Goal: Transaction & Acquisition: Purchase product/service

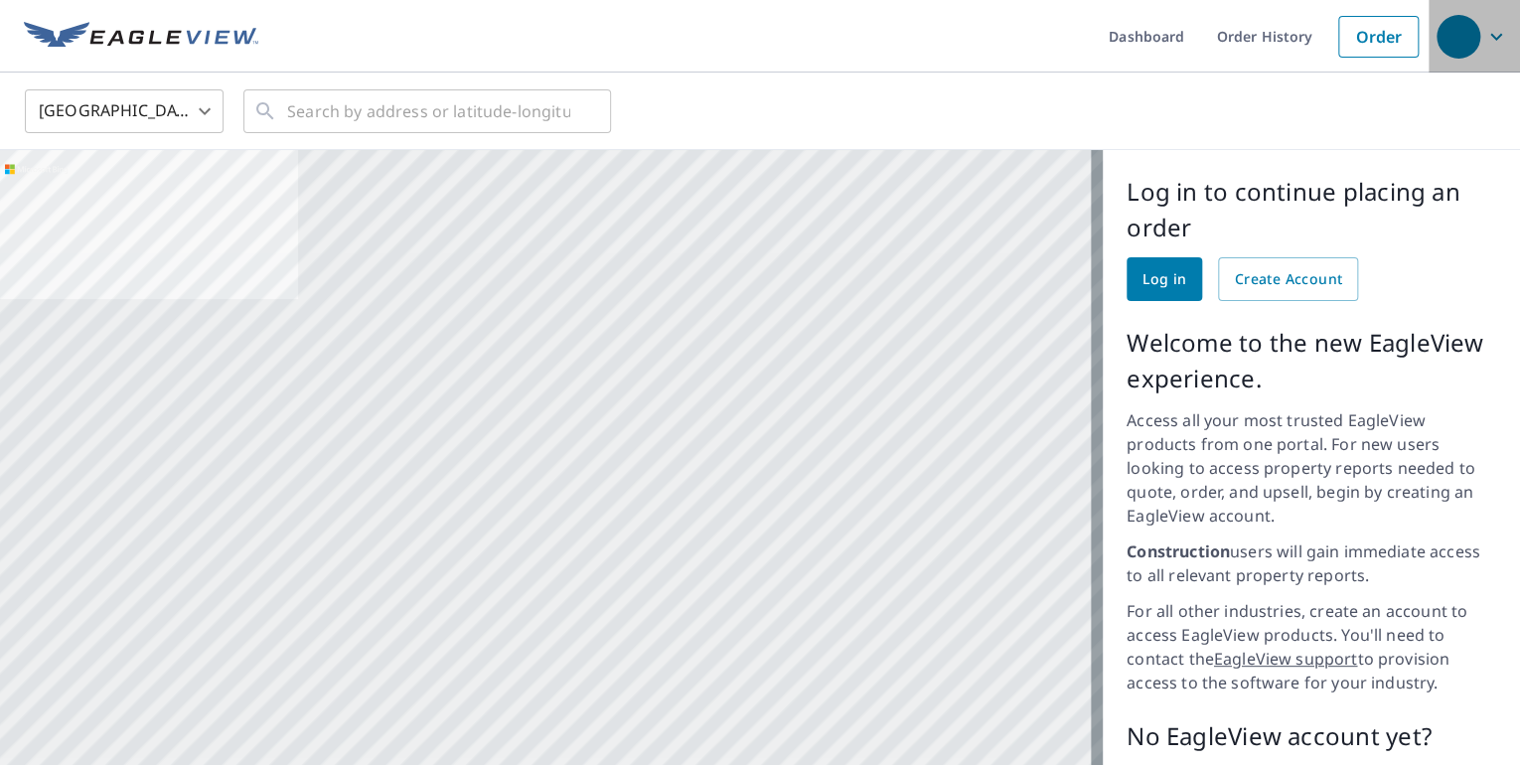
click at [1454, 36] on div "button" at bounding box center [1458, 37] width 44 height 44
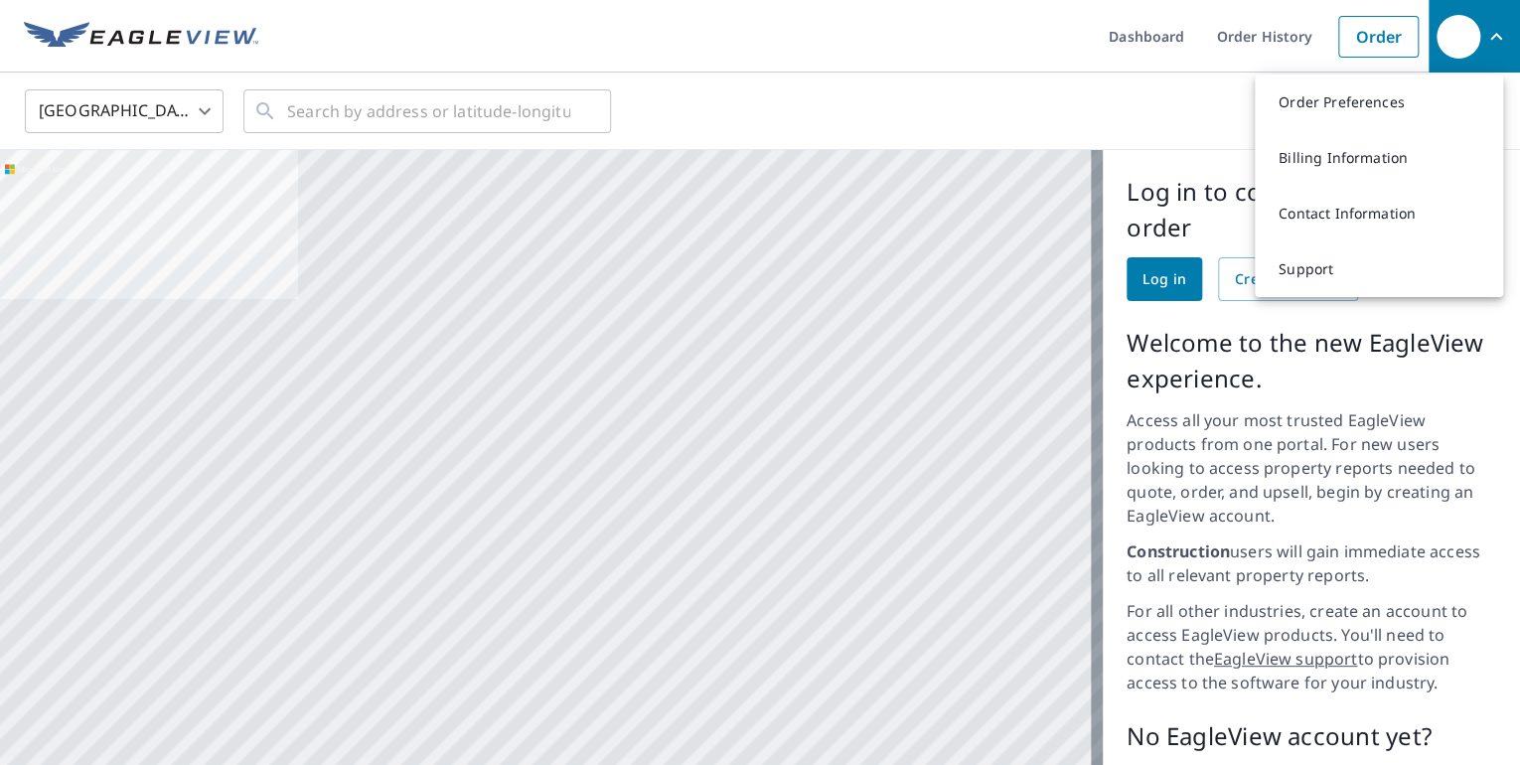
drag, startPoint x: 1148, startPoint y: 158, endPoint x: 1145, endPoint y: 221, distance: 63.6
click at [1148, 159] on div "Log in to continue placing an order Log in Create Account Welcome to the new Ea…" at bounding box center [1311, 535] width 417 height 770
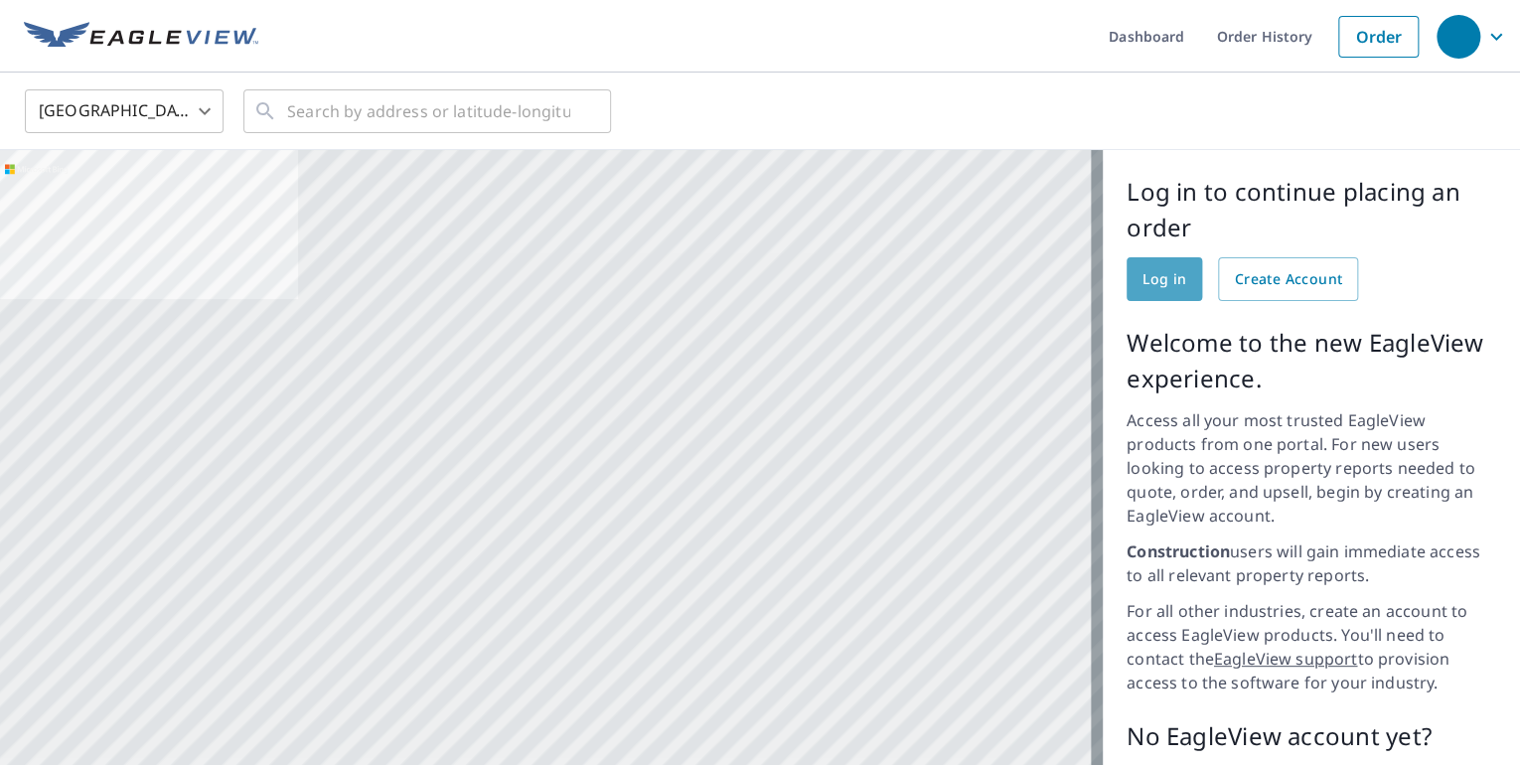
click at [1153, 281] on span "Log in" at bounding box center [1164, 279] width 44 height 25
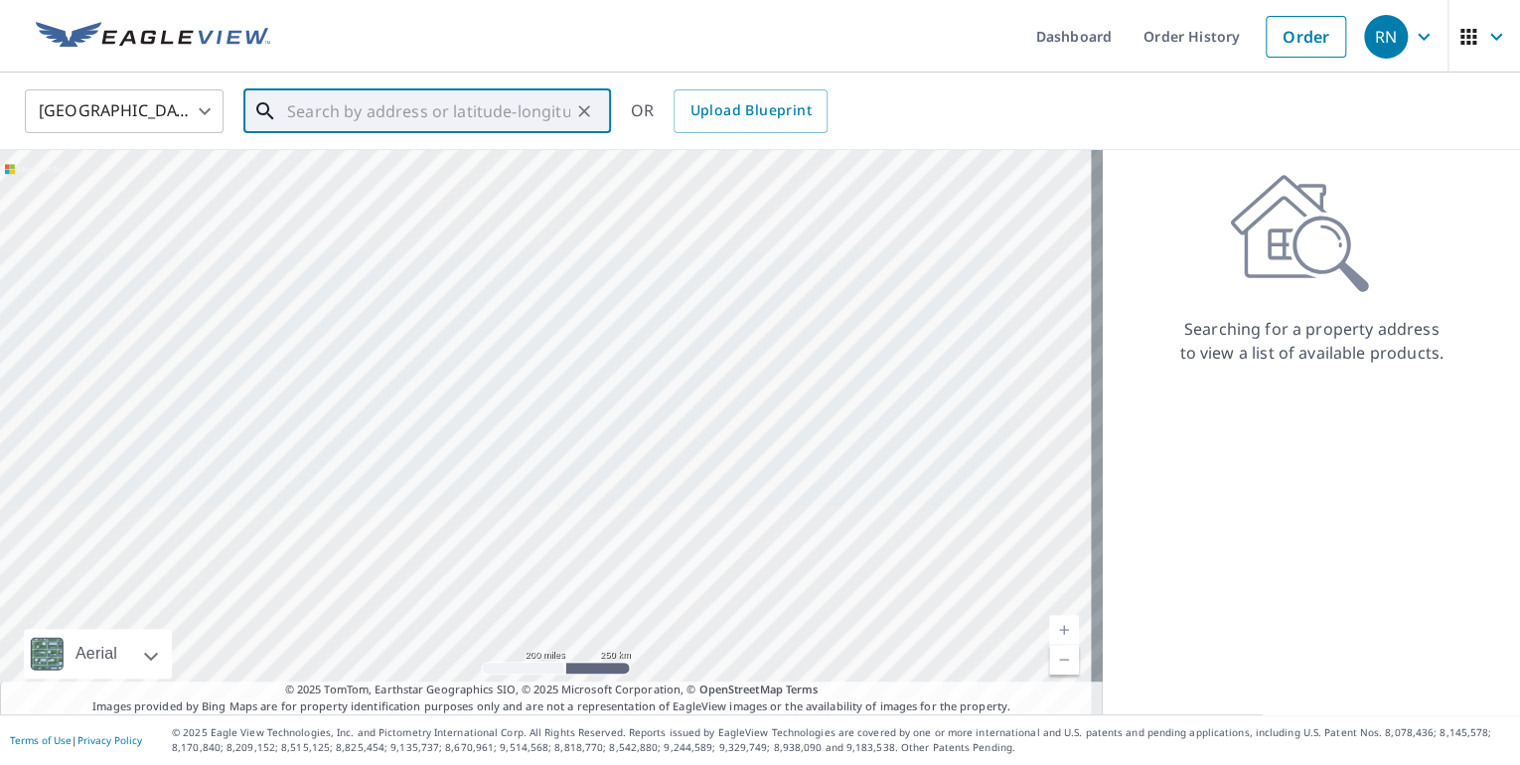
click at [386, 110] on input "text" at bounding box center [428, 111] width 283 height 56
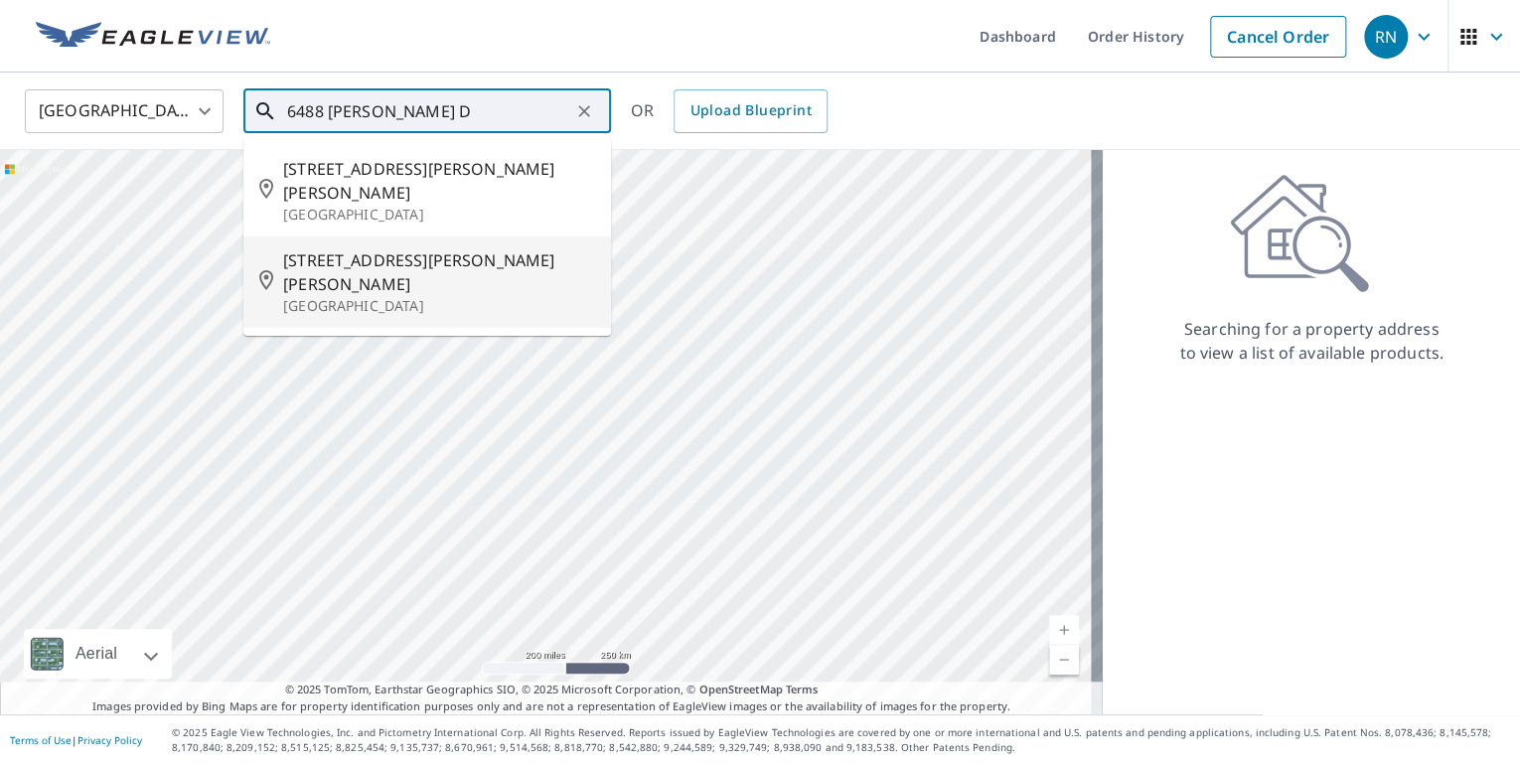
click at [445, 248] on span "[STREET_ADDRESS][PERSON_NAME][PERSON_NAME]" at bounding box center [439, 272] width 312 height 48
type input "[STREET_ADDRESS][PERSON_NAME][PERSON_NAME]"
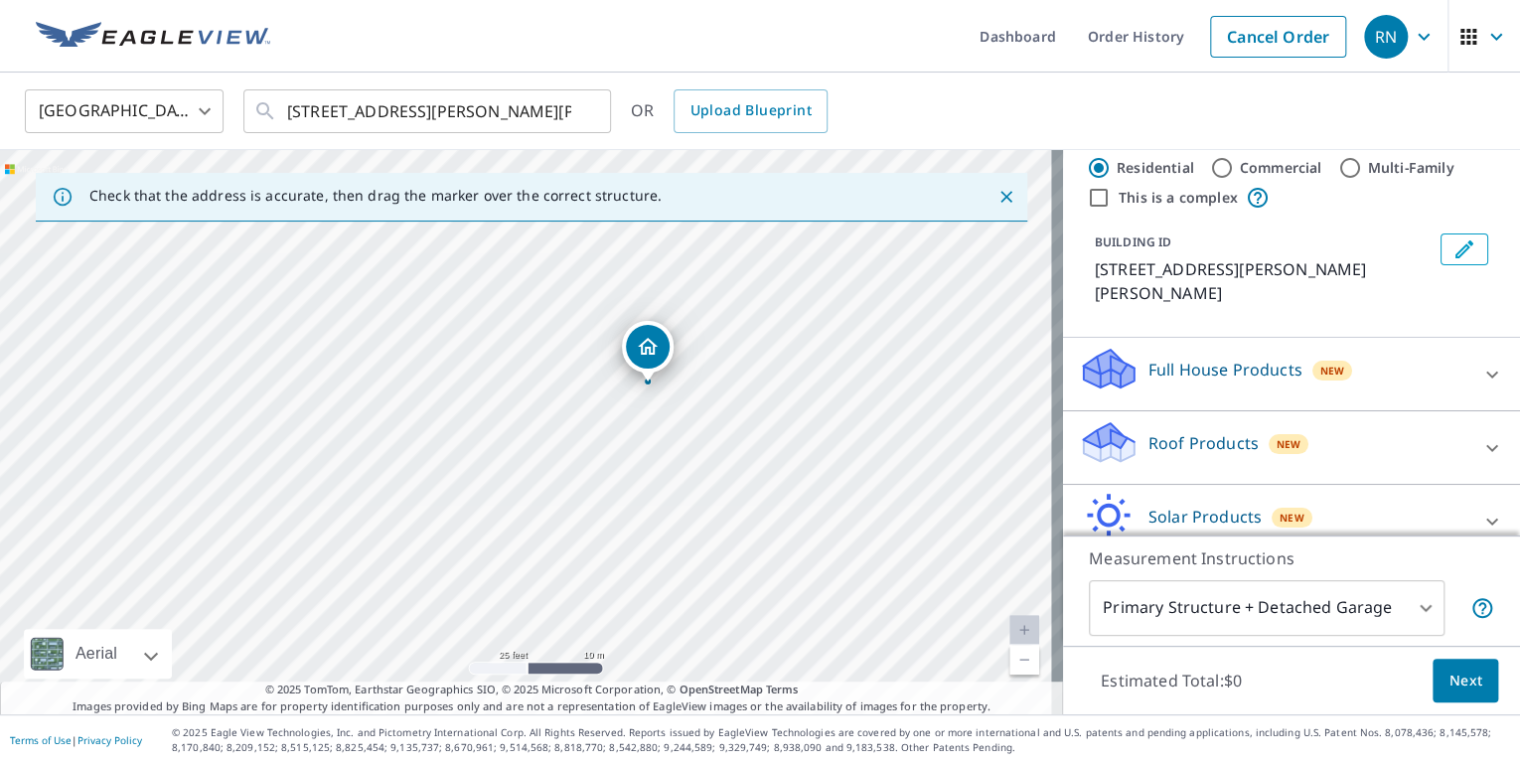
scroll to position [79, 0]
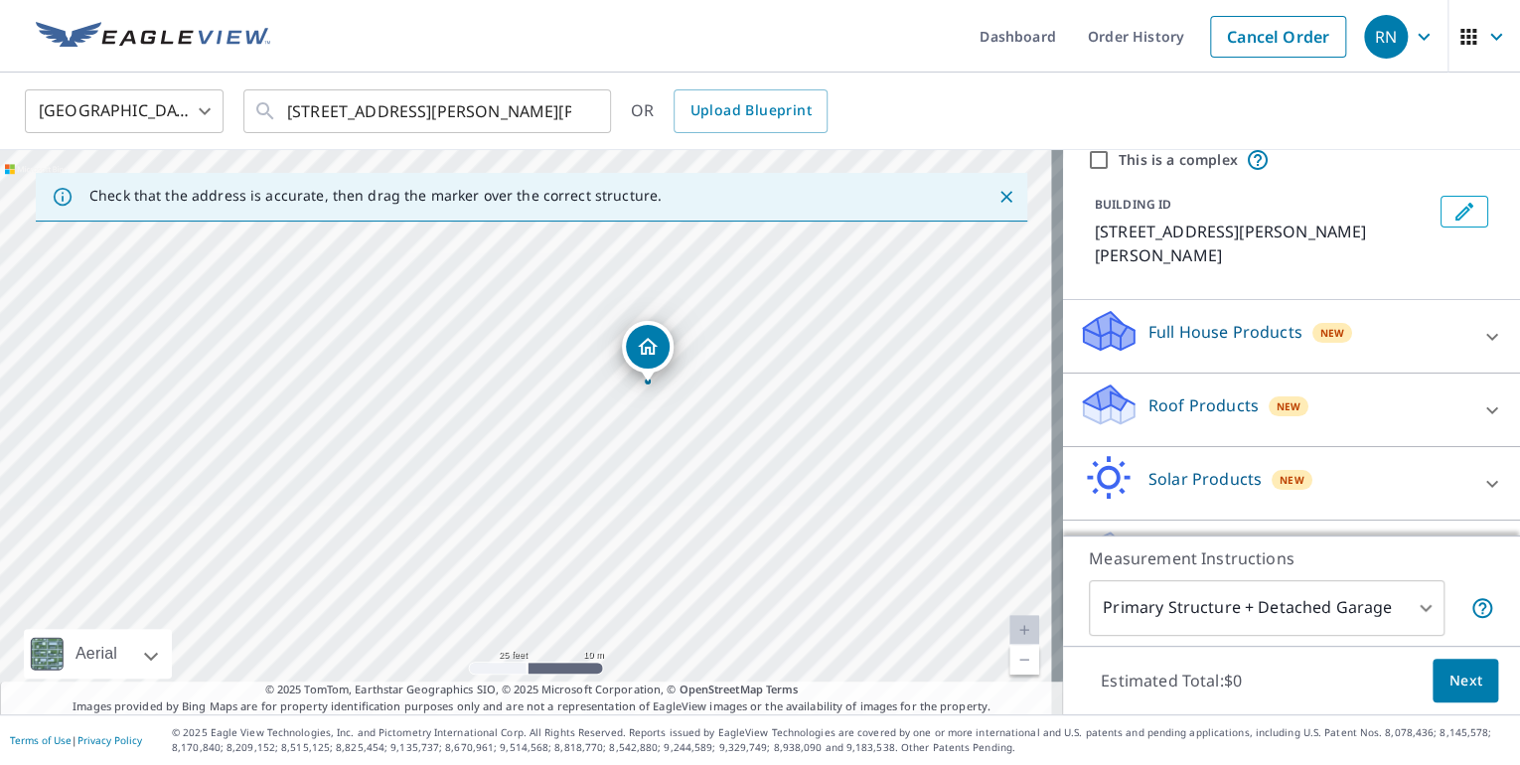
click at [1197, 330] on p "Full House Products" at bounding box center [1225, 332] width 154 height 24
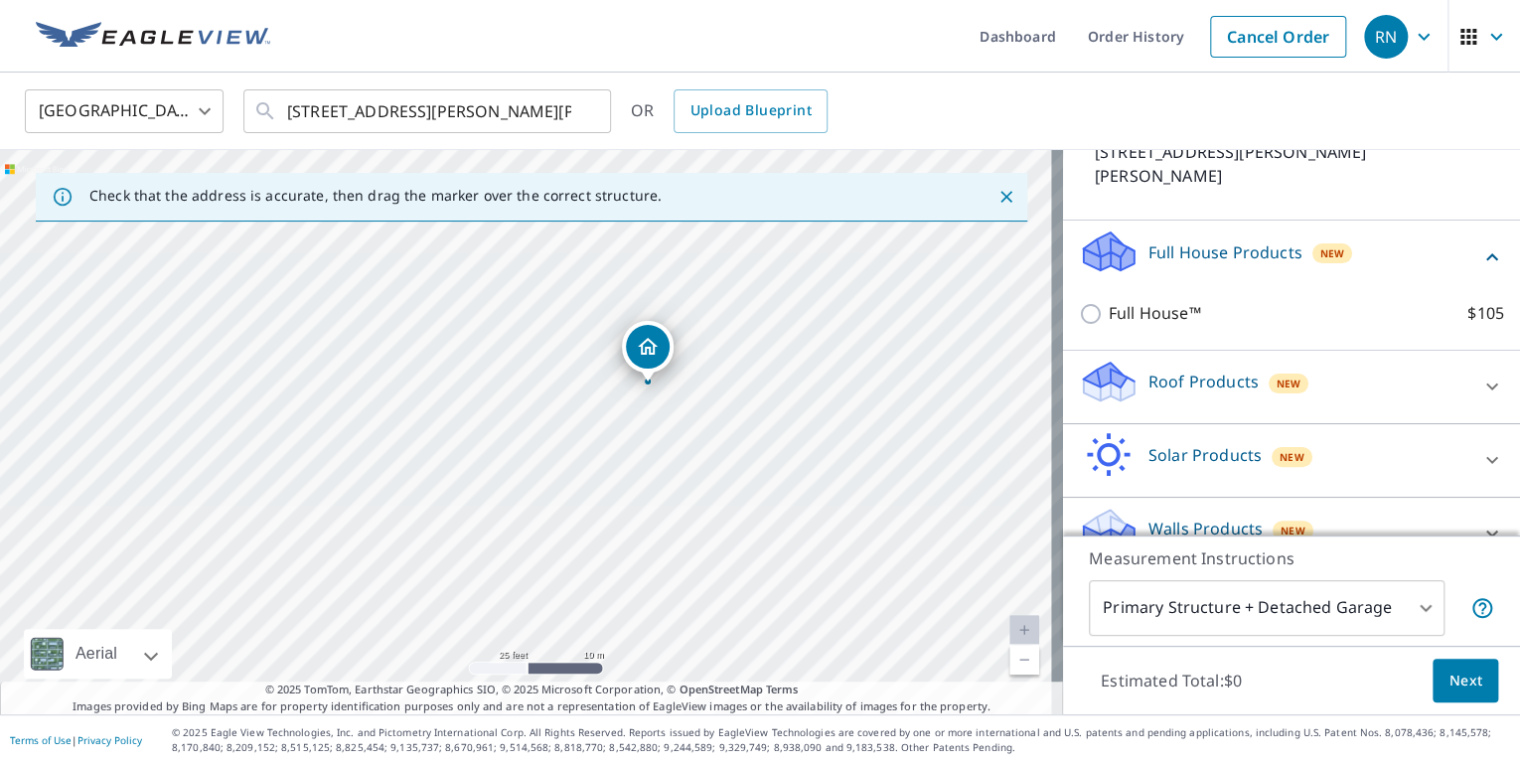
click at [1201, 396] on div "Roof Products New" at bounding box center [1273, 387] width 389 height 57
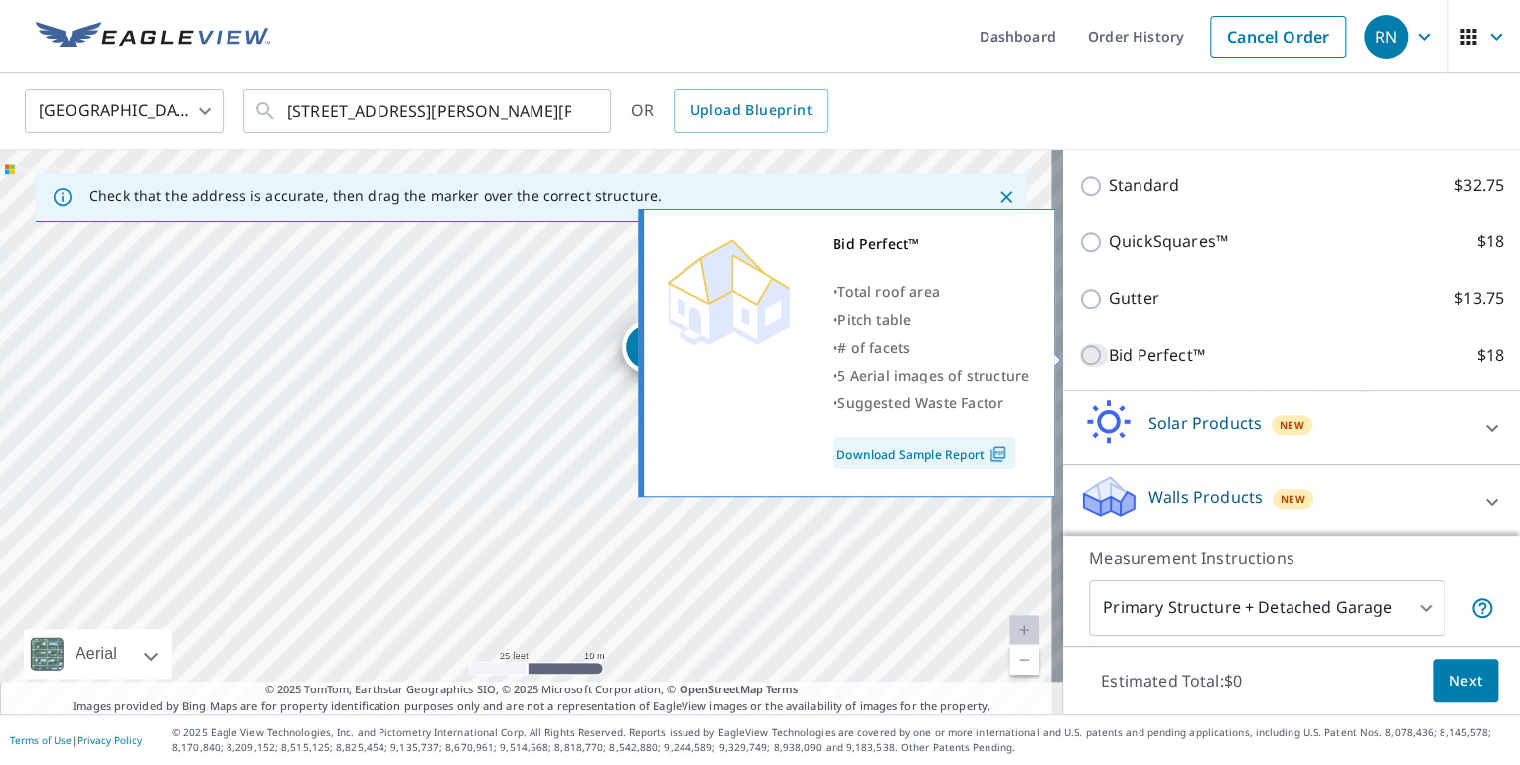
click at [1079, 354] on input "Bid Perfect™ $18" at bounding box center [1094, 355] width 30 height 24
checkbox input "true"
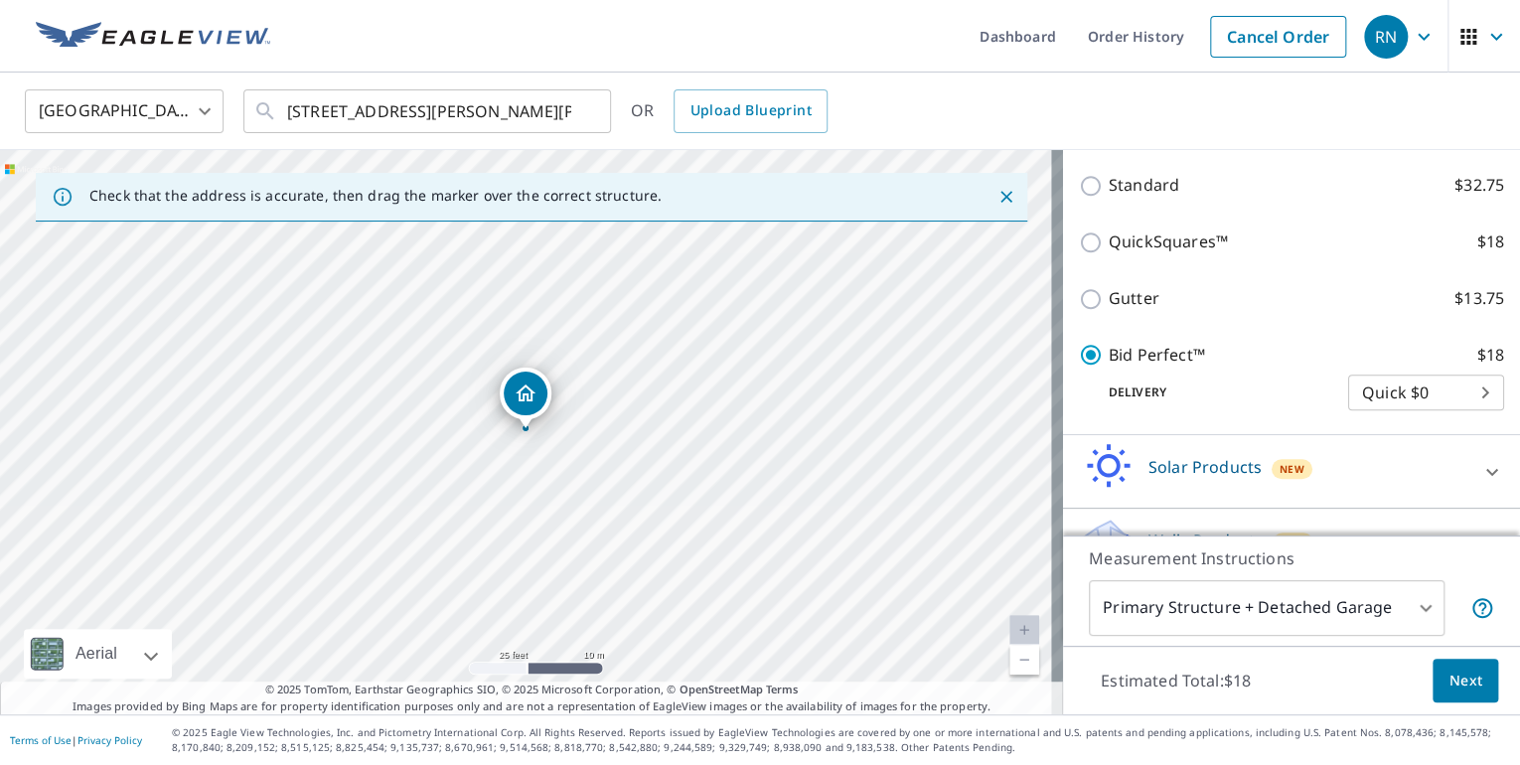
click at [1448, 687] on span "Next" at bounding box center [1465, 680] width 34 height 25
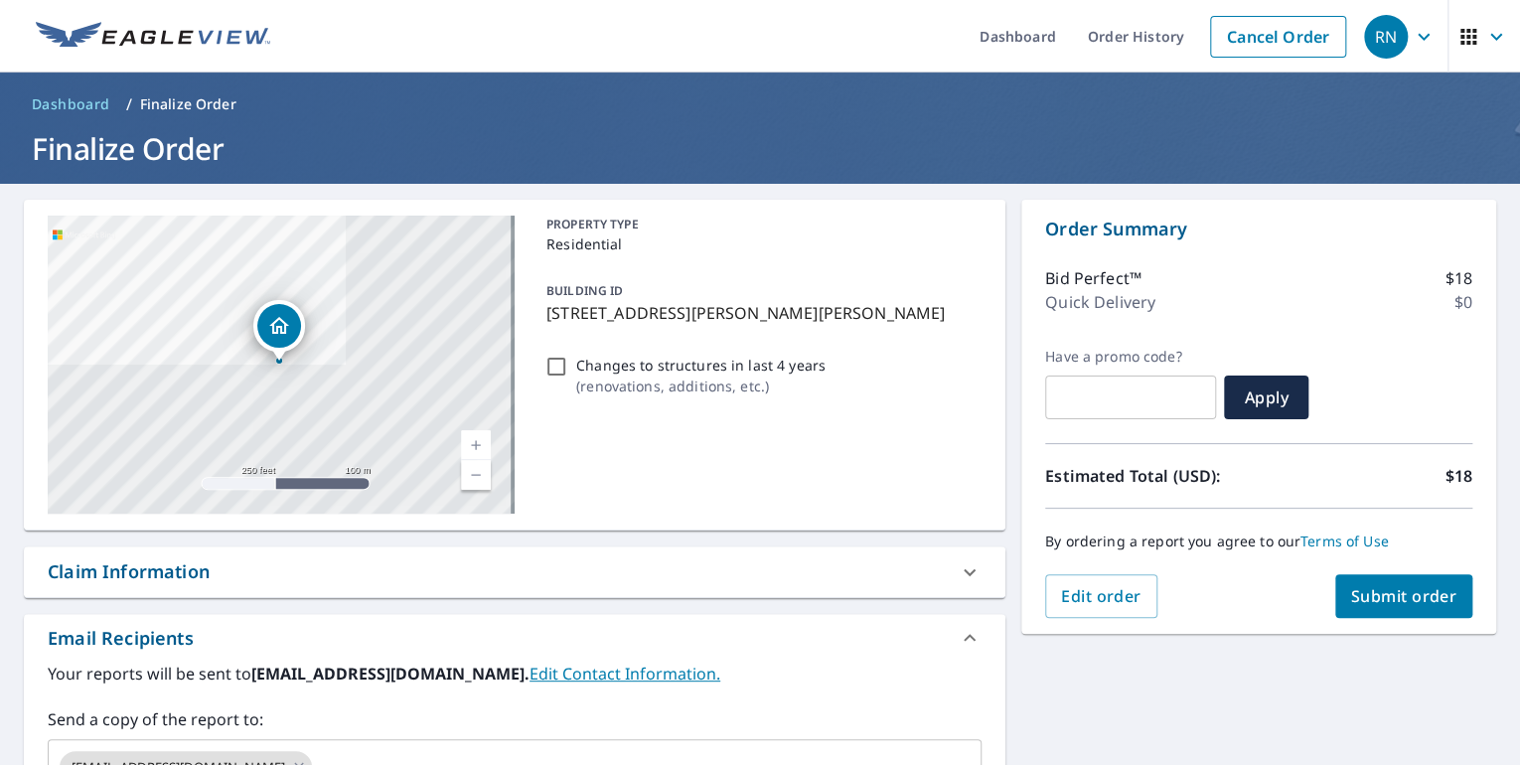
click at [1373, 593] on span "Submit order" at bounding box center [1404, 596] width 106 height 22
checkbox input "true"
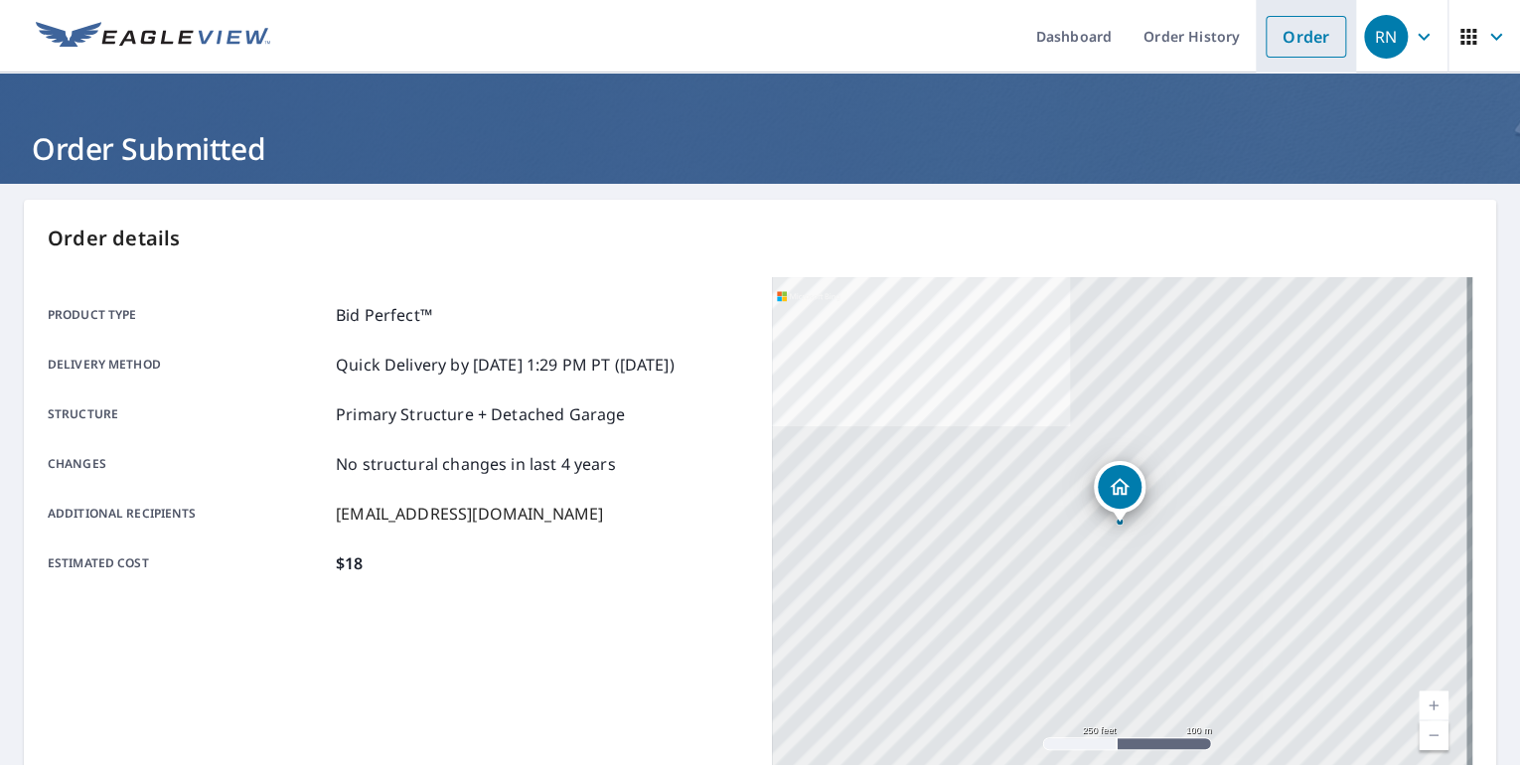
click at [1276, 35] on link "Order" at bounding box center [1305, 37] width 80 height 42
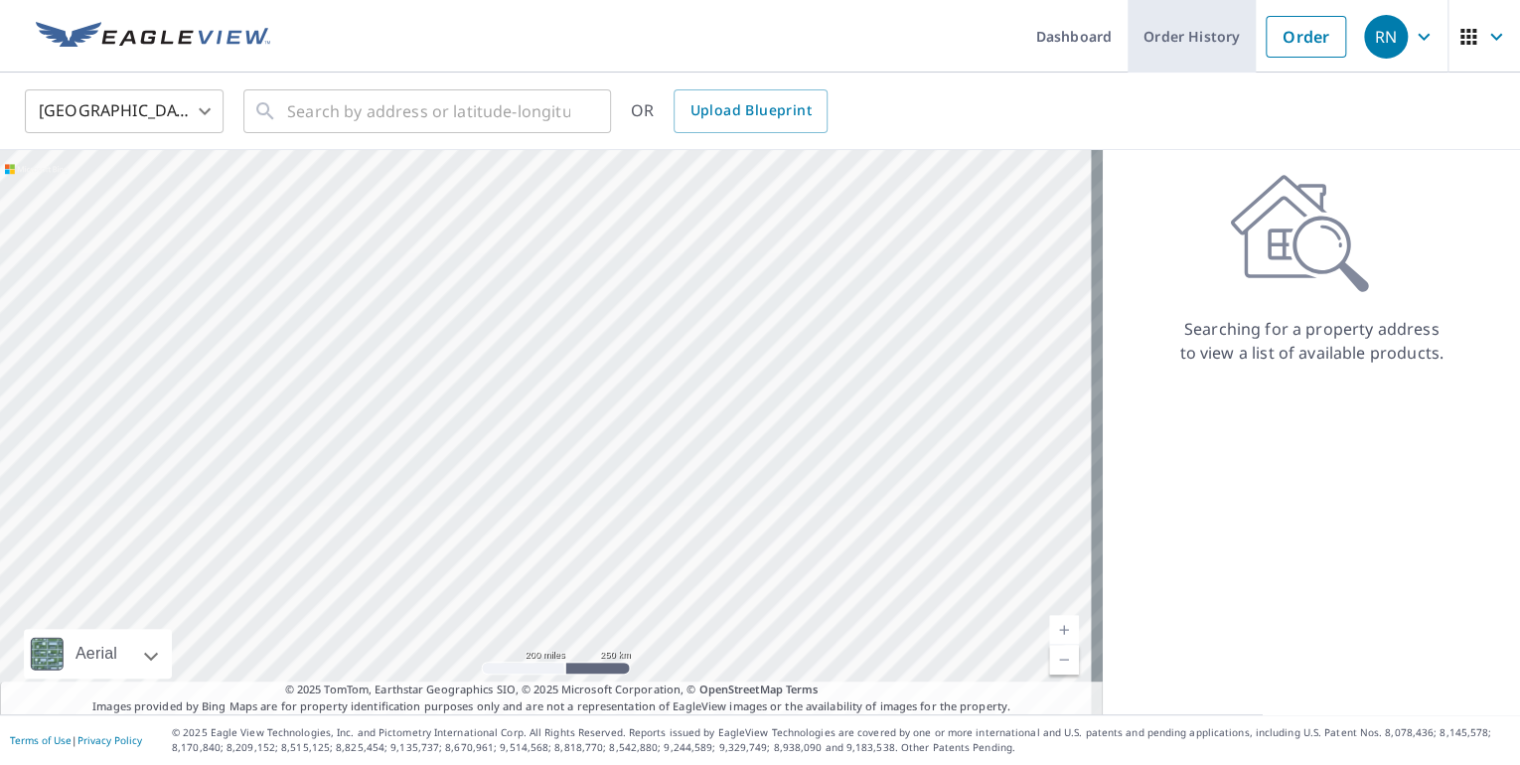
drag, startPoint x: 1199, startPoint y: 26, endPoint x: 1188, endPoint y: 37, distance: 15.5
click at [1199, 26] on link "Order History" at bounding box center [1191, 36] width 128 height 73
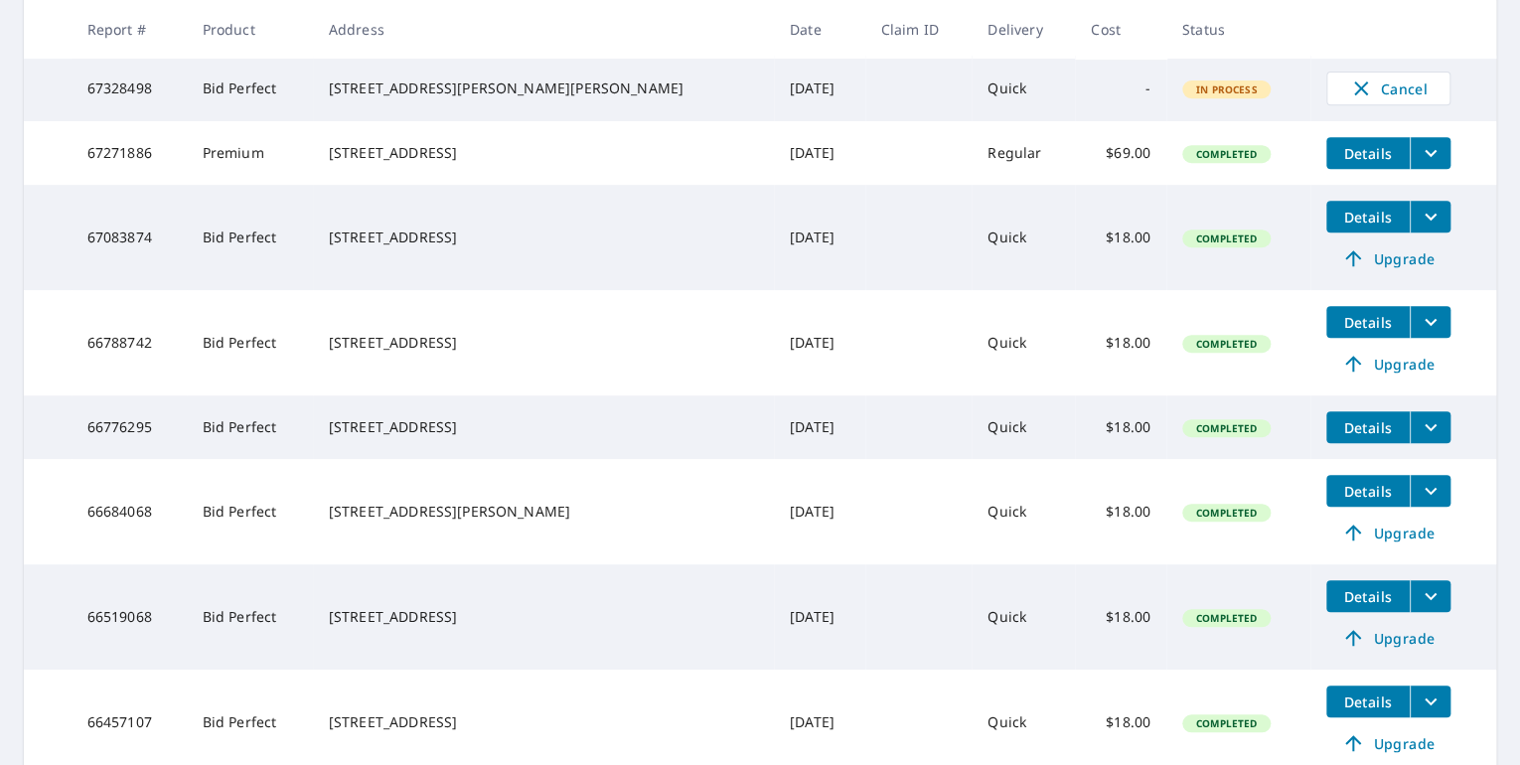
scroll to position [159, 0]
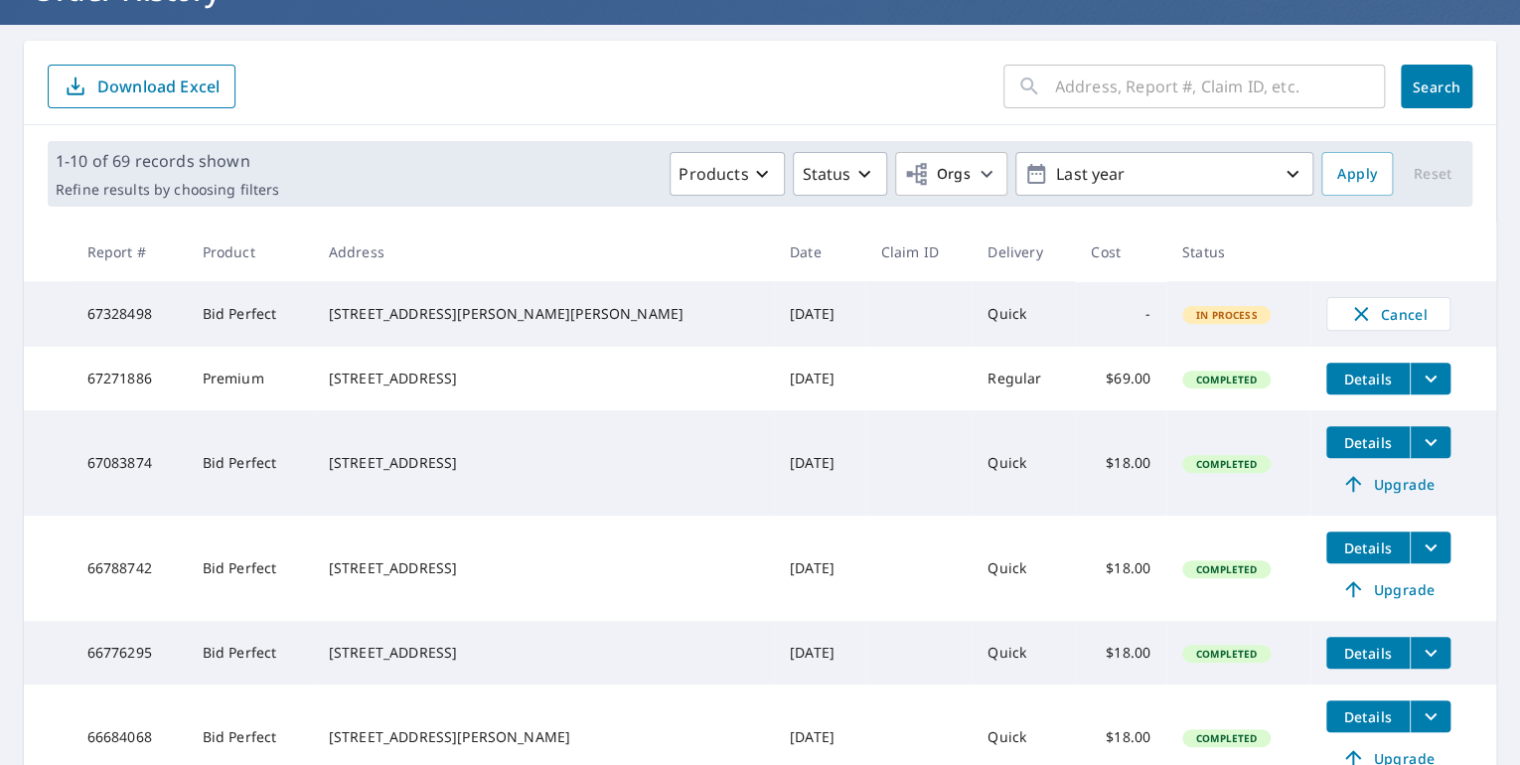
click at [1164, 70] on input "text" at bounding box center [1220, 87] width 330 height 56
type input "181"
click button "Search" at bounding box center [1436, 87] width 72 height 44
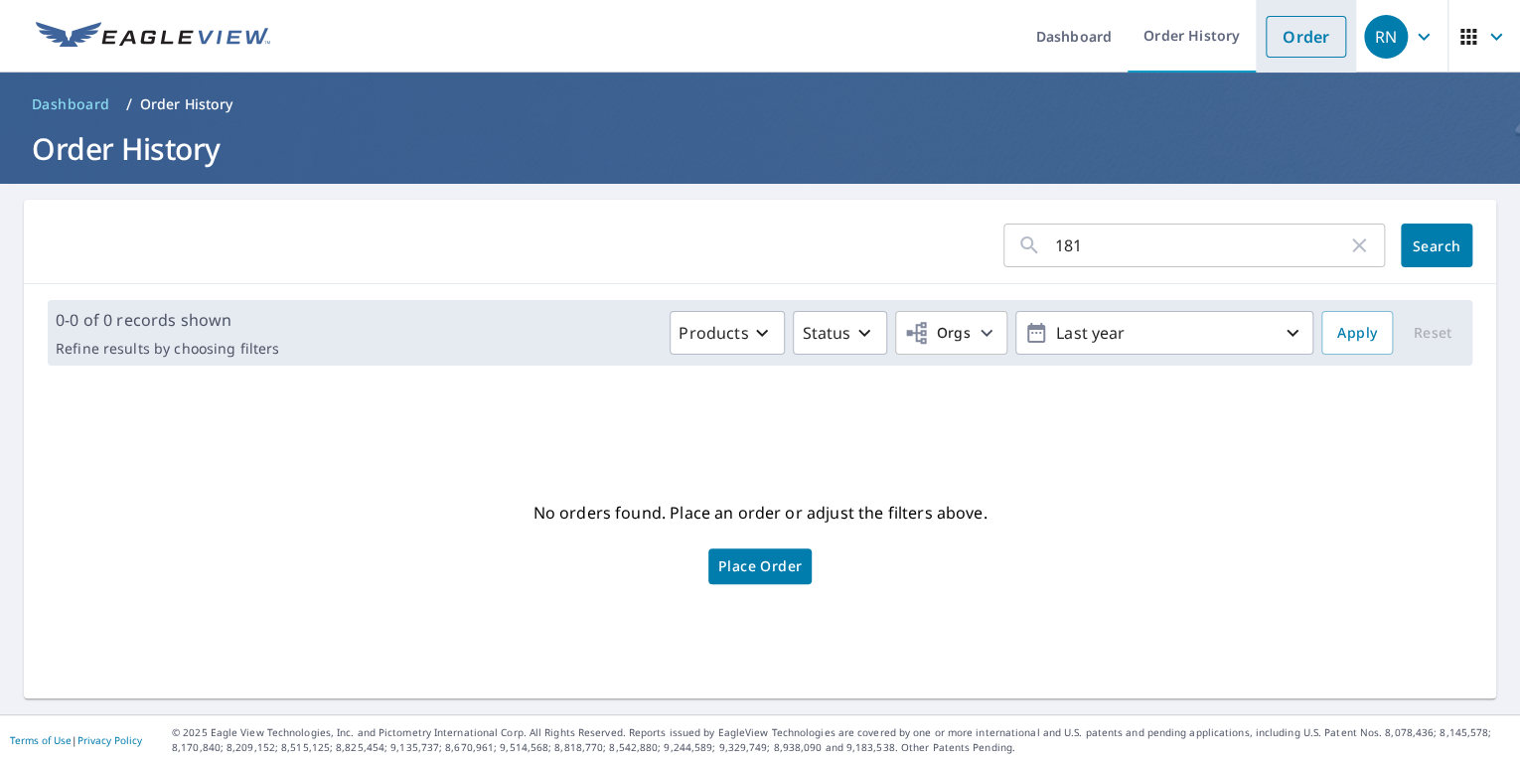
click at [1265, 38] on link "Order" at bounding box center [1305, 37] width 80 height 42
